Goal: Find specific page/section

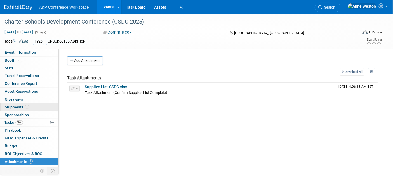
click at [25, 105] on span "1" at bounding box center [27, 107] width 4 height 4
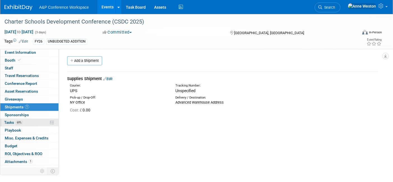
click at [19, 121] on span "69%" at bounding box center [19, 122] width 8 height 4
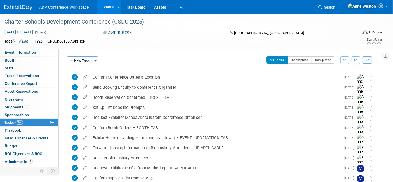
click at [335, 6] on span "Search" at bounding box center [328, 7] width 13 height 4
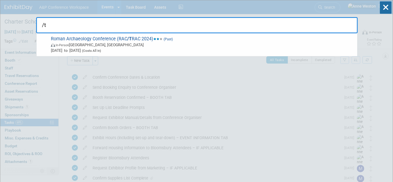
type input "/"
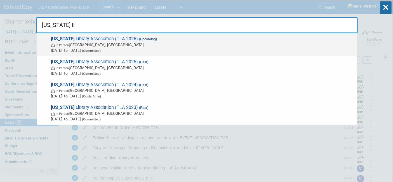
type input "[US_STATE] li"
click at [102, 41] on span "[US_STATE] Li brary Association (TLA 2026) (Upcoming) In-Person [GEOGRAPHIC_DAT…" at bounding box center [201, 44] width 305 height 17
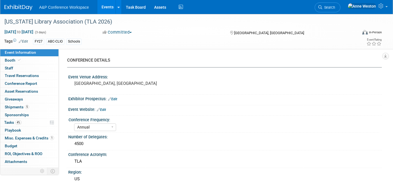
select select "Annual"
select select "Level 1"
select select "In-Person Booth"
select select "Schools"
select select "Bloomsbury Digital Resources"
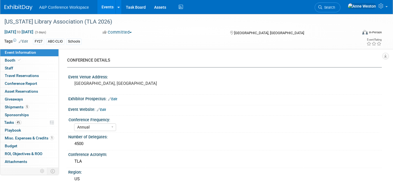
select select "[PERSON_NAME]"
select select "BDR Product Awareness and Trial Generation​"
click at [25, 62] on link "Booth" at bounding box center [29, 61] width 58 height 8
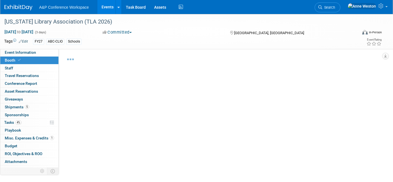
select select "CLDC - Digital/BDR"
